Goal: Find contact information: Find contact information

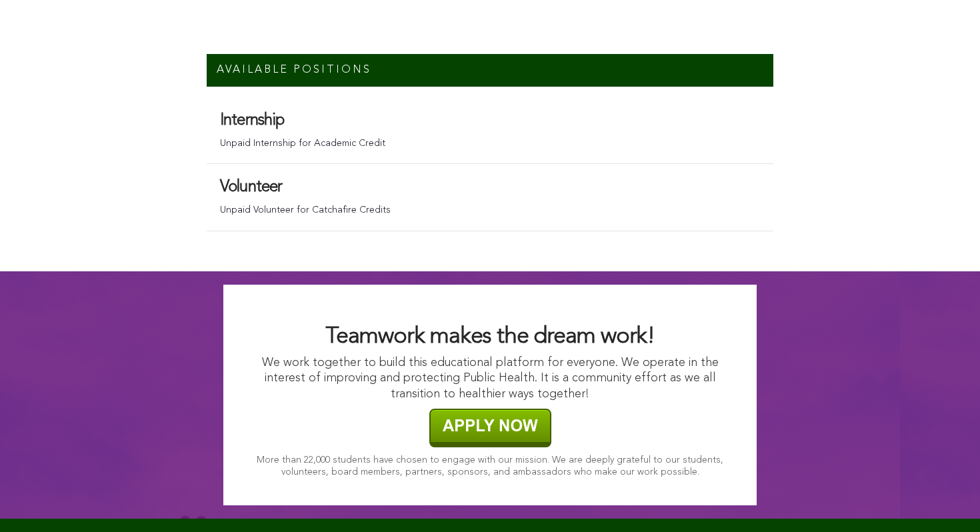
scroll to position [9453, 0]
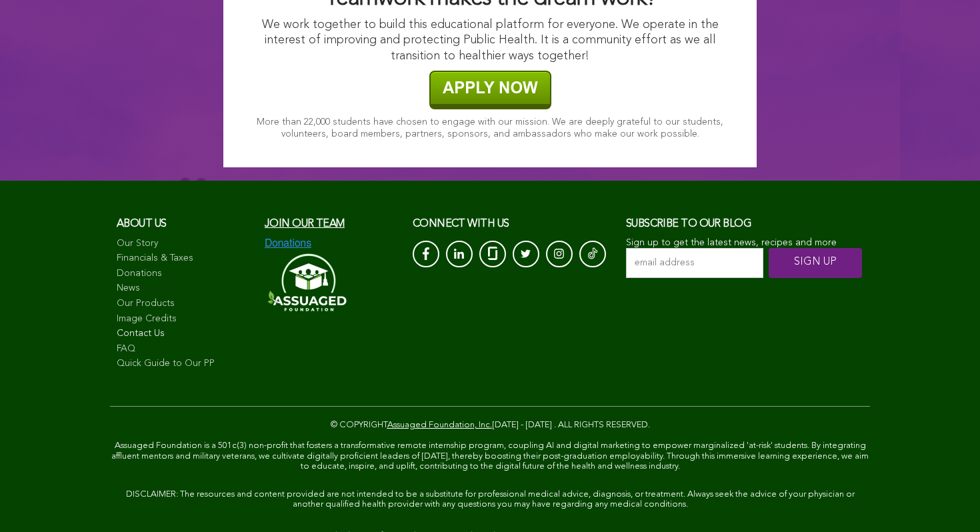
click at [151, 327] on link "Contact Us" at bounding box center [184, 333] width 135 height 13
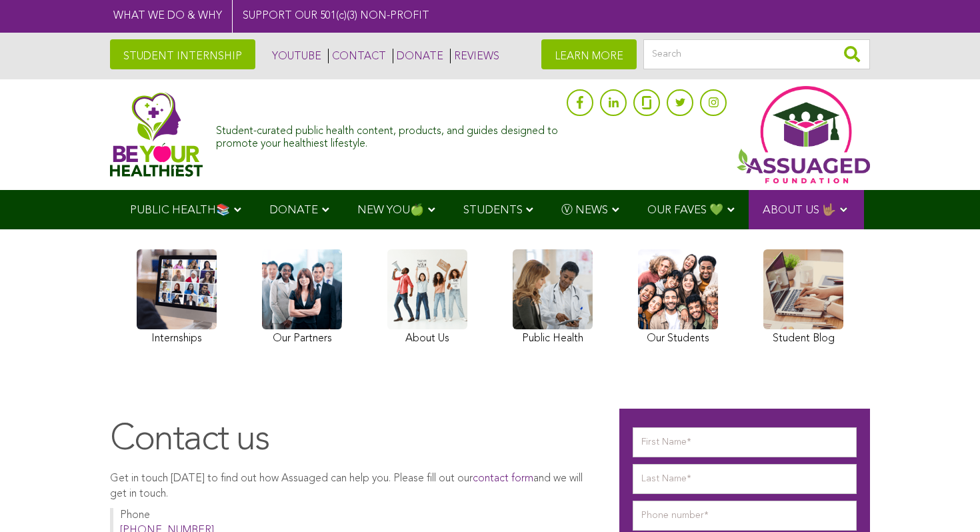
click at [706, 322] on link at bounding box center [678, 298] width 80 height 99
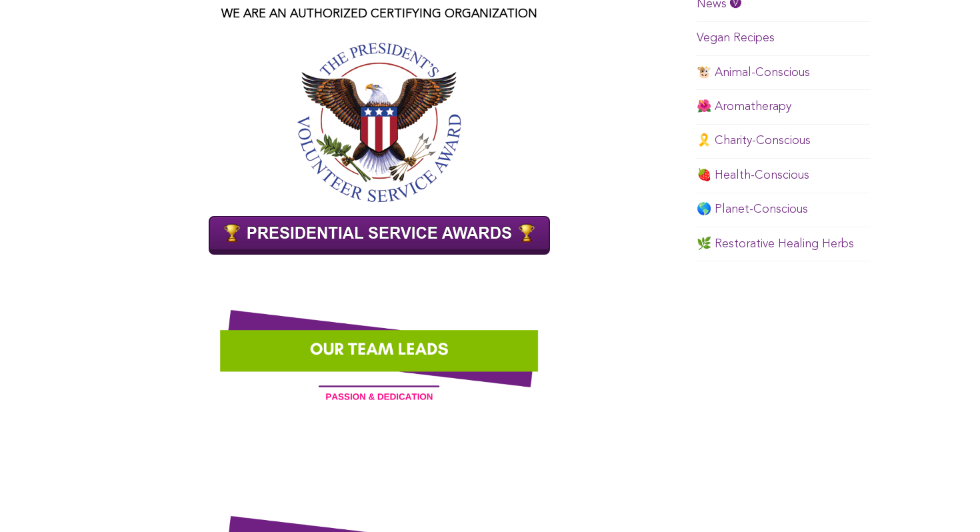
scroll to position [886, 0]
